Goal: Transaction & Acquisition: Book appointment/travel/reservation

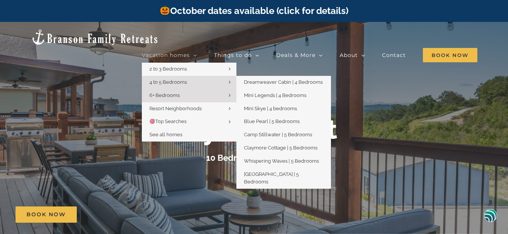
click at [184, 79] on span "4 to 5 Bedrooms" at bounding box center [167, 82] width 37 height 6
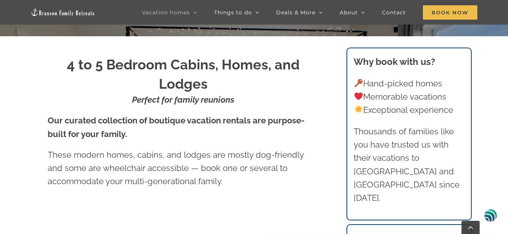
scroll to position [227, 0]
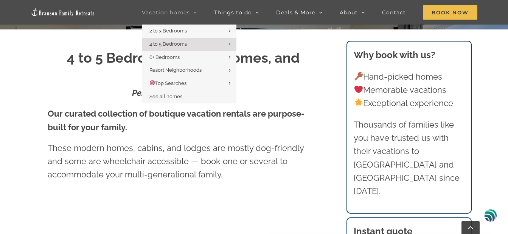
click at [196, 12] on icon "Main Menu Sticky" at bounding box center [195, 12] width 4 height 7
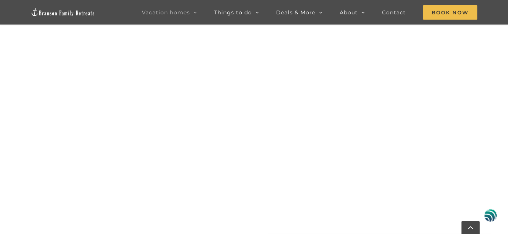
scroll to position [491, 0]
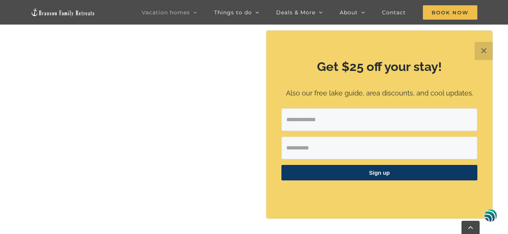
click at [482, 50] on button "✕" at bounding box center [483, 51] width 18 height 18
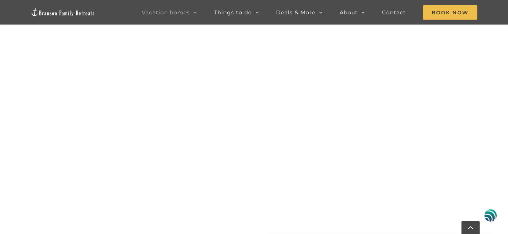
scroll to position [605, 0]
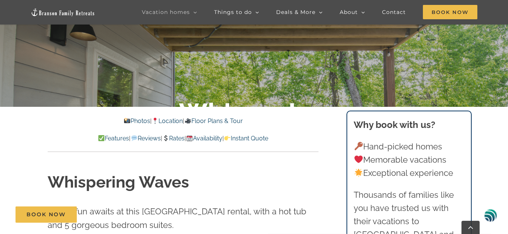
scroll to position [151, 0]
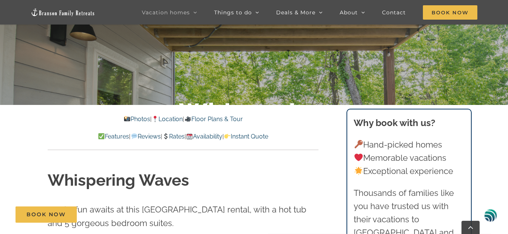
click at [215, 136] on link "Availability" at bounding box center [204, 136] width 36 height 7
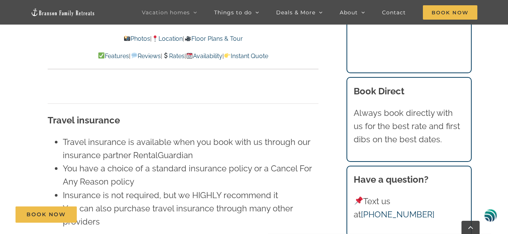
scroll to position [3938, 0]
click at [139, 55] on link "Reviews" at bounding box center [145, 56] width 30 height 7
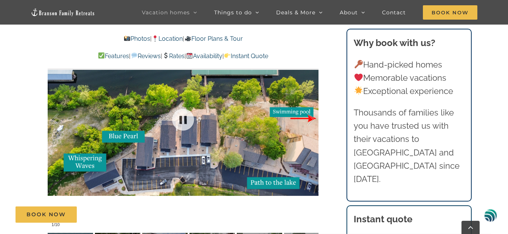
scroll to position [1380, 0]
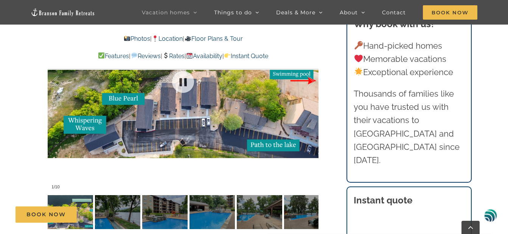
click at [74, 107] on div at bounding box center [183, 82] width 271 height 222
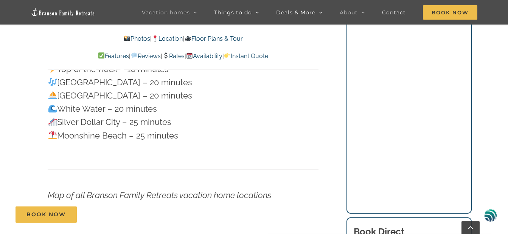
scroll to position [1834, 0]
